Goal: Task Accomplishment & Management: Manage account settings

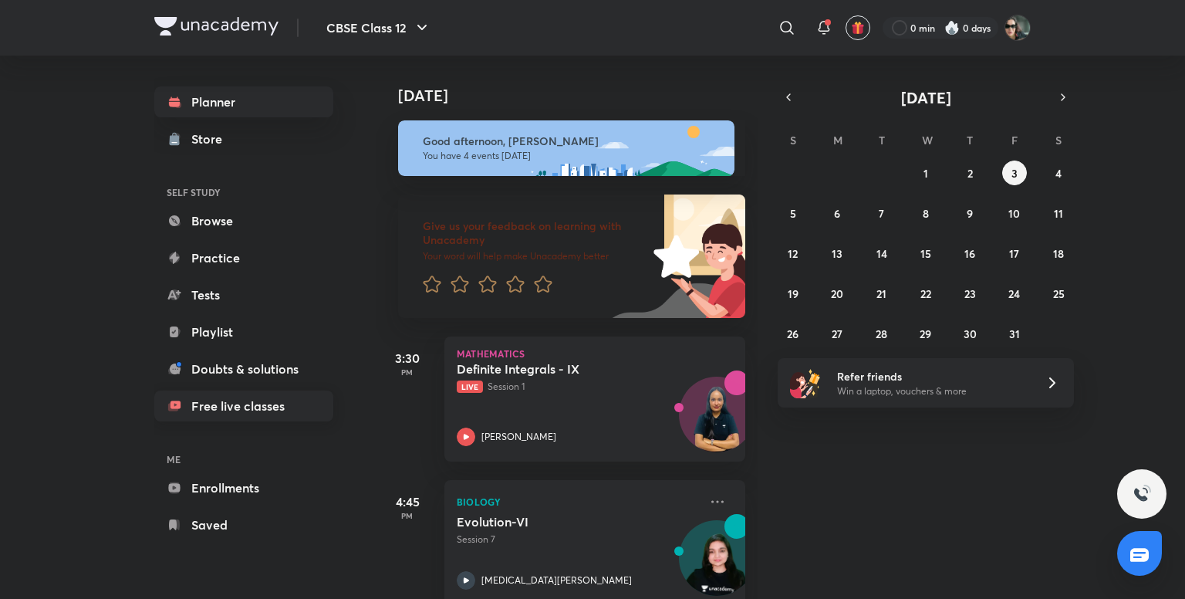
click at [222, 406] on link "Free live classes" at bounding box center [243, 406] width 179 height 31
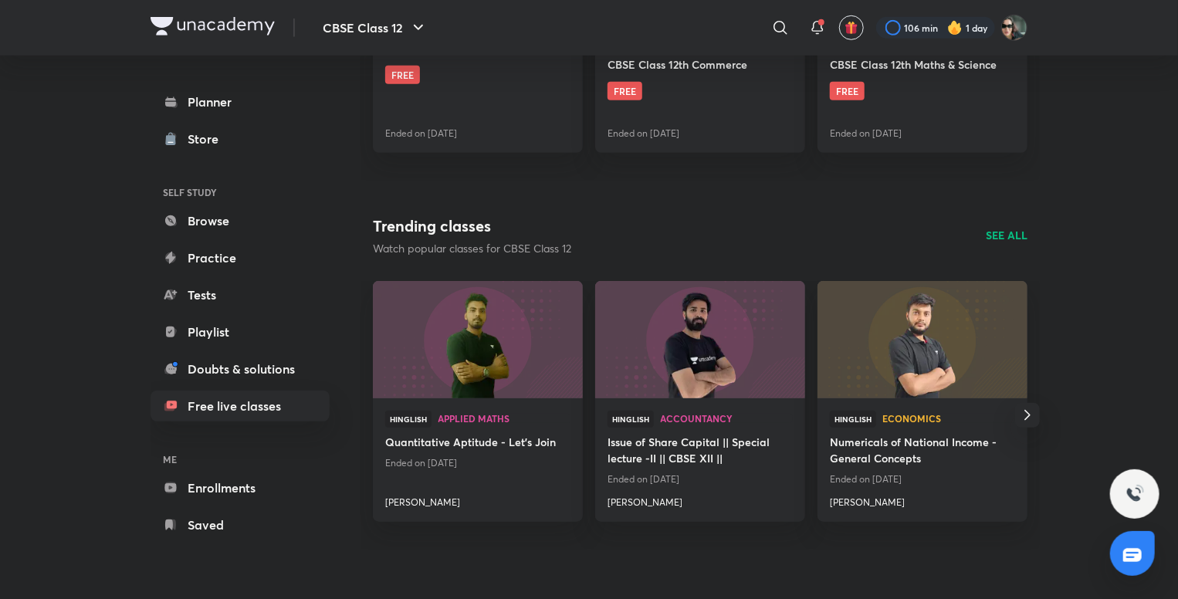
scroll to position [634, 0]
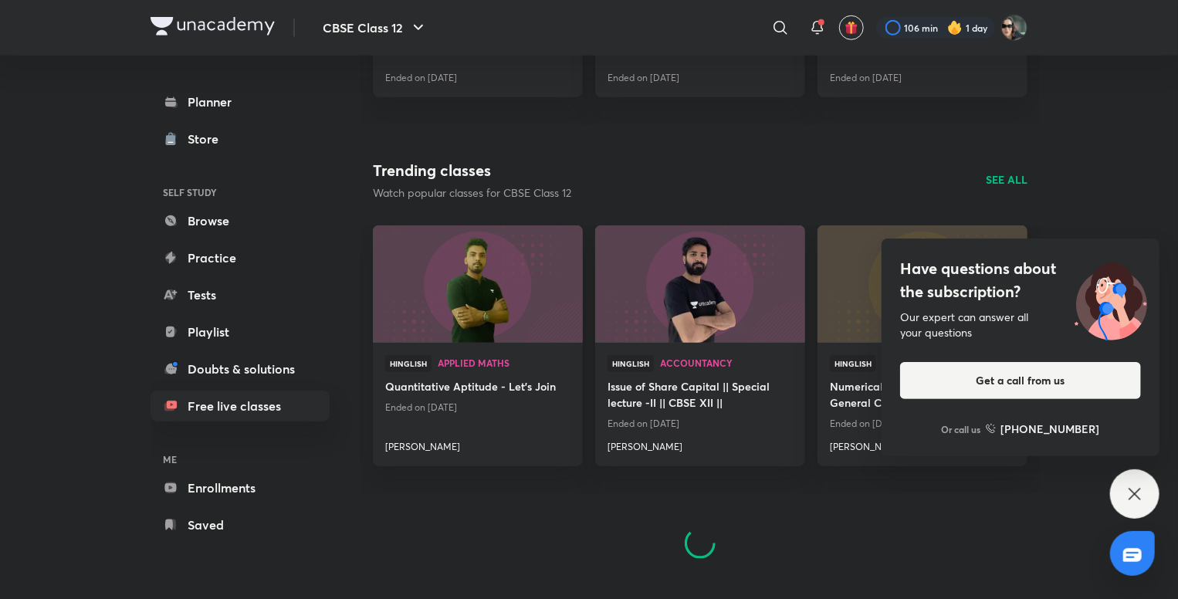
click at [1131, 485] on icon at bounding box center [1134, 494] width 19 height 19
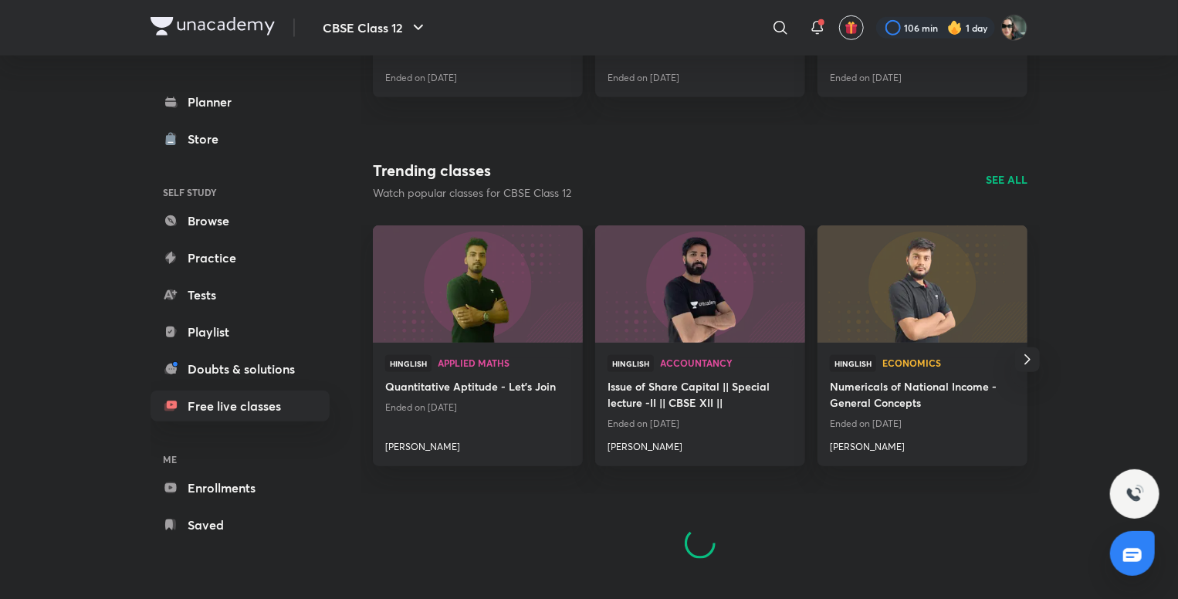
scroll to position [604, 0]
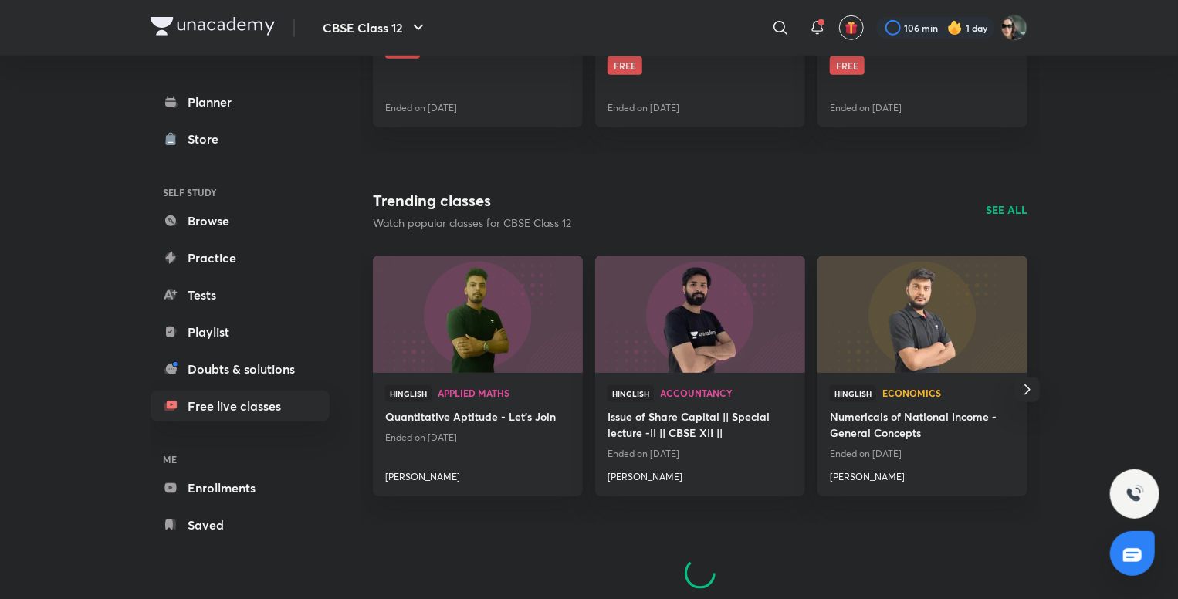
click at [1009, 214] on p "SEE ALL" at bounding box center [1007, 209] width 42 height 16
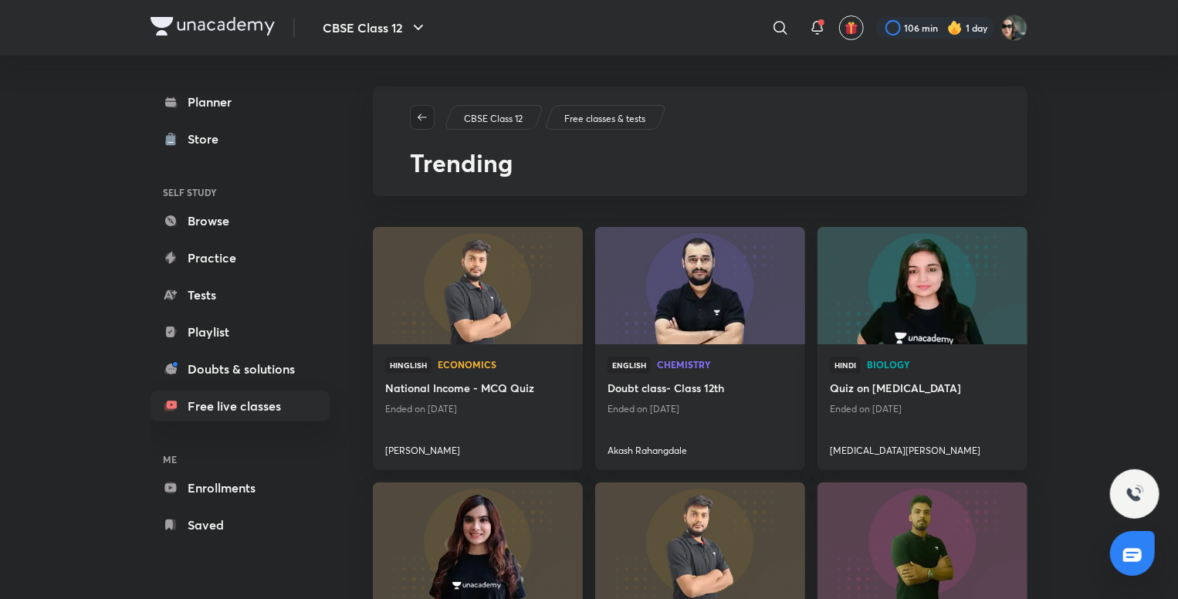
click at [413, 111] on span "button" at bounding box center [422, 117] width 23 height 12
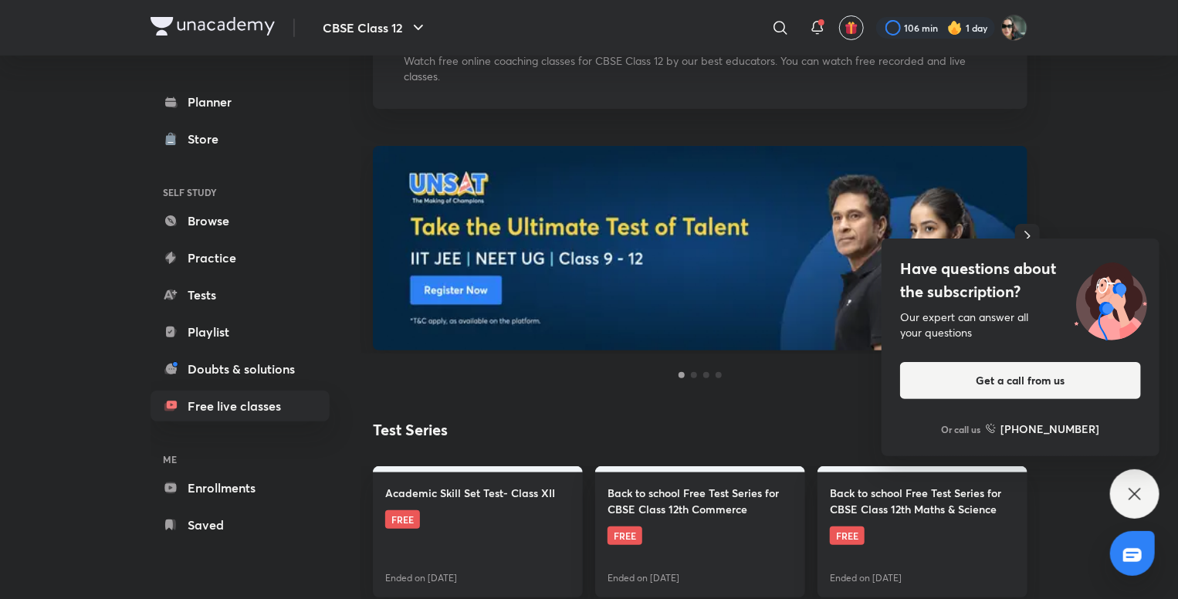
scroll to position [579, 0]
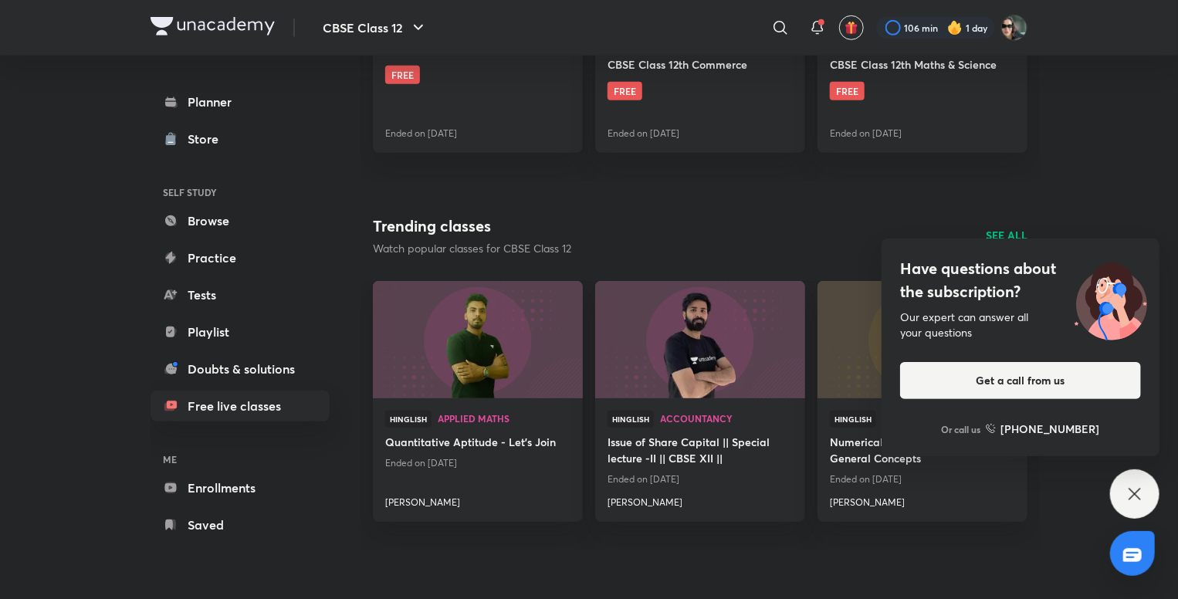
click at [1152, 495] on div "Have questions about the subscription? Our expert can answer all your questions…" at bounding box center [1134, 493] width 49 height 49
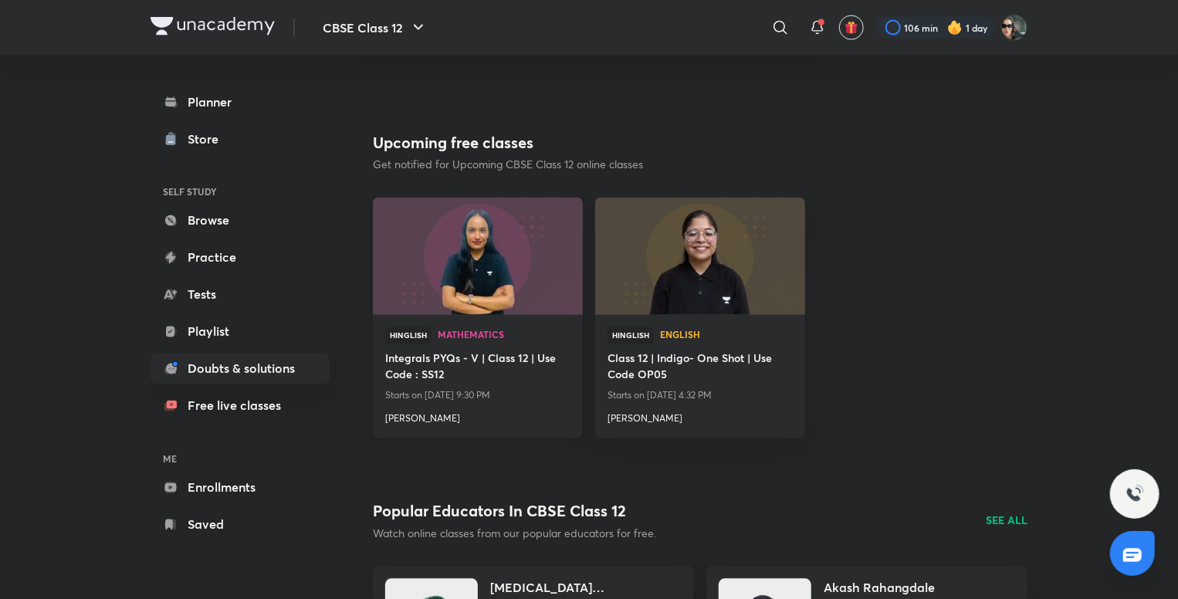
scroll to position [1307, 0]
click at [517, 275] on img at bounding box center [477, 255] width 214 height 120
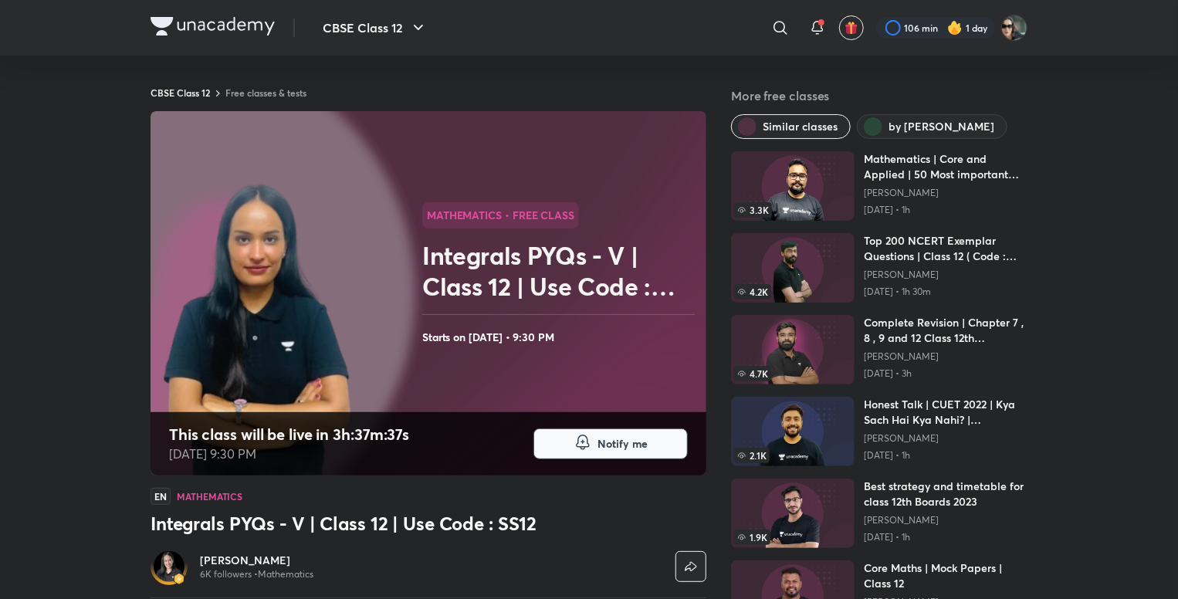
click at [590, 453] on span "button" at bounding box center [582, 444] width 19 height 22
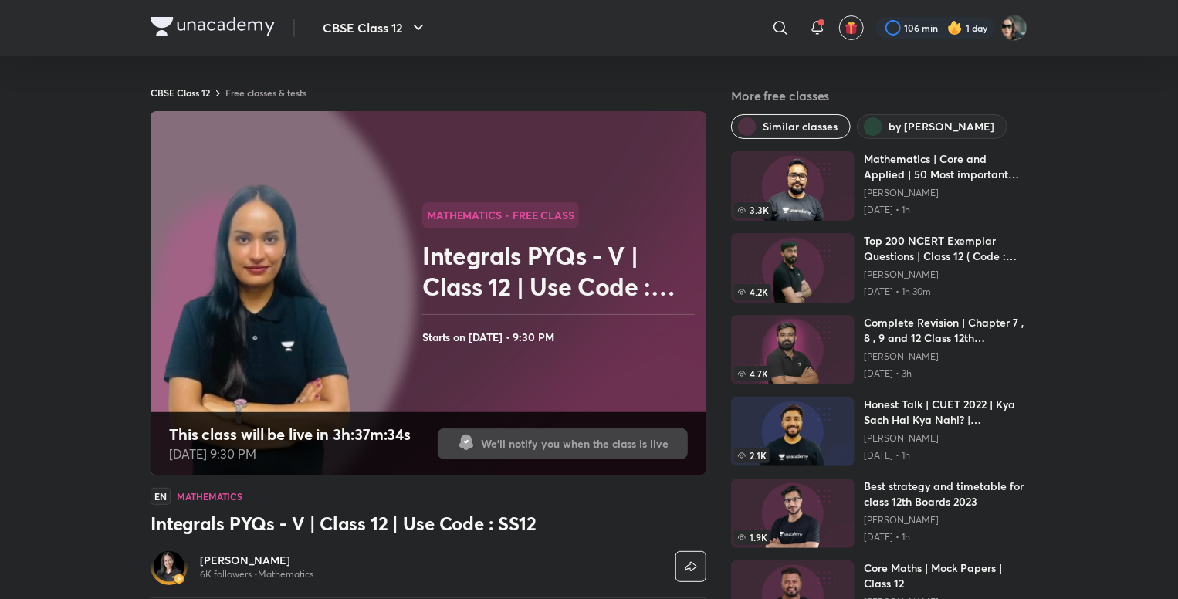
click at [238, 31] on img at bounding box center [212, 26] width 124 height 19
